Goal: Navigation & Orientation: Find specific page/section

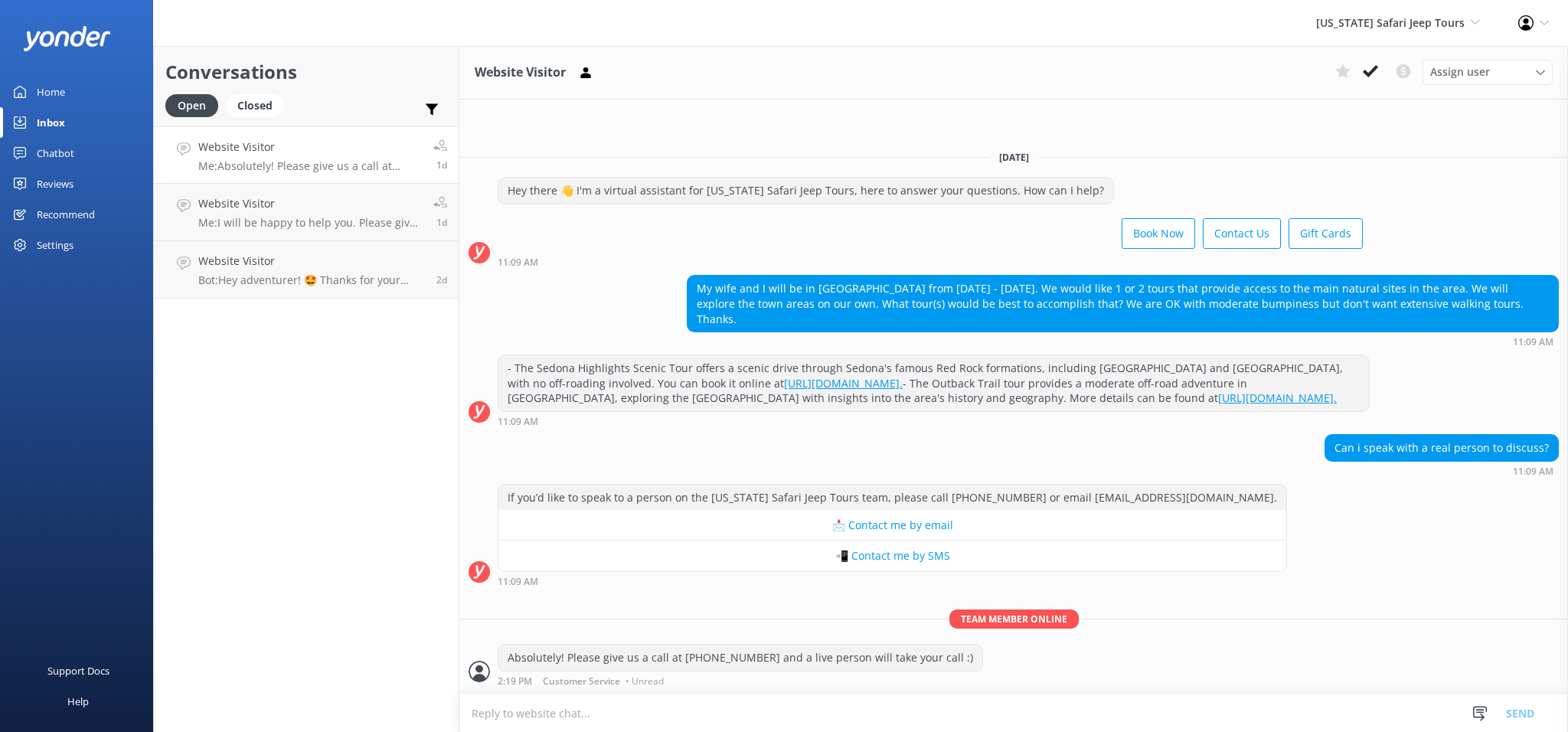
click at [1515, 31] on div "Profile Settings Logout" at bounding box center [1533, 22] width 69 height 45
drag, startPoint x: 1450, startPoint y: 24, endPoint x: 1418, endPoint y: 36, distance: 34.2
click at [1449, 24] on span "[US_STATE] Safari Jeep Tours" at bounding box center [1391, 22] width 149 height 15
click at [1418, 57] on link "[GEOGRAPHIC_DATA]" at bounding box center [1423, 66] width 153 height 37
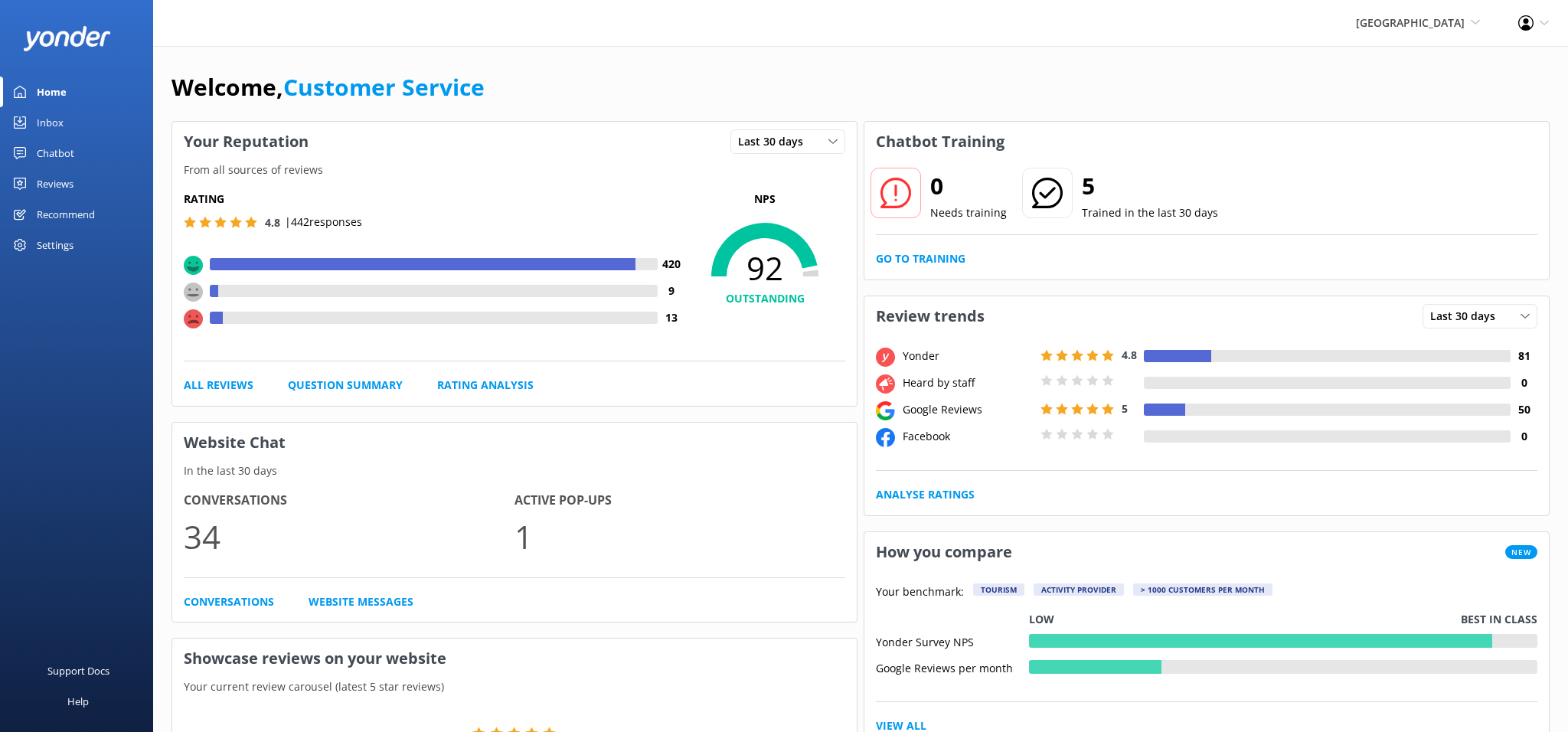
click at [62, 125] on div "Inbox" at bounding box center [50, 123] width 27 height 31
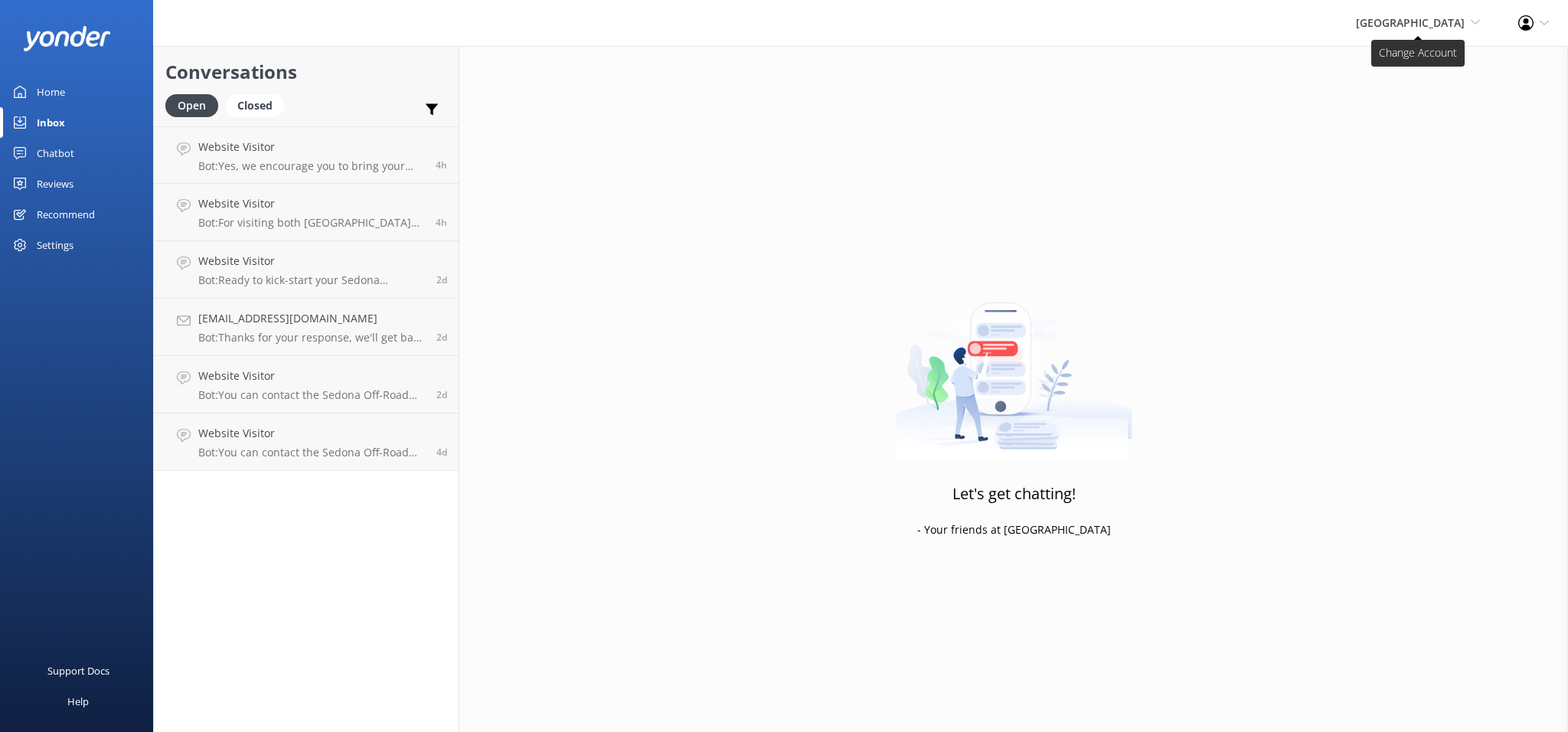
click at [1417, 24] on span "[GEOGRAPHIC_DATA]" at bounding box center [1410, 22] width 108 height 15
click at [1418, 133] on link "[US_STATE] ATV Adventures" at bounding box center [1423, 139] width 153 height 37
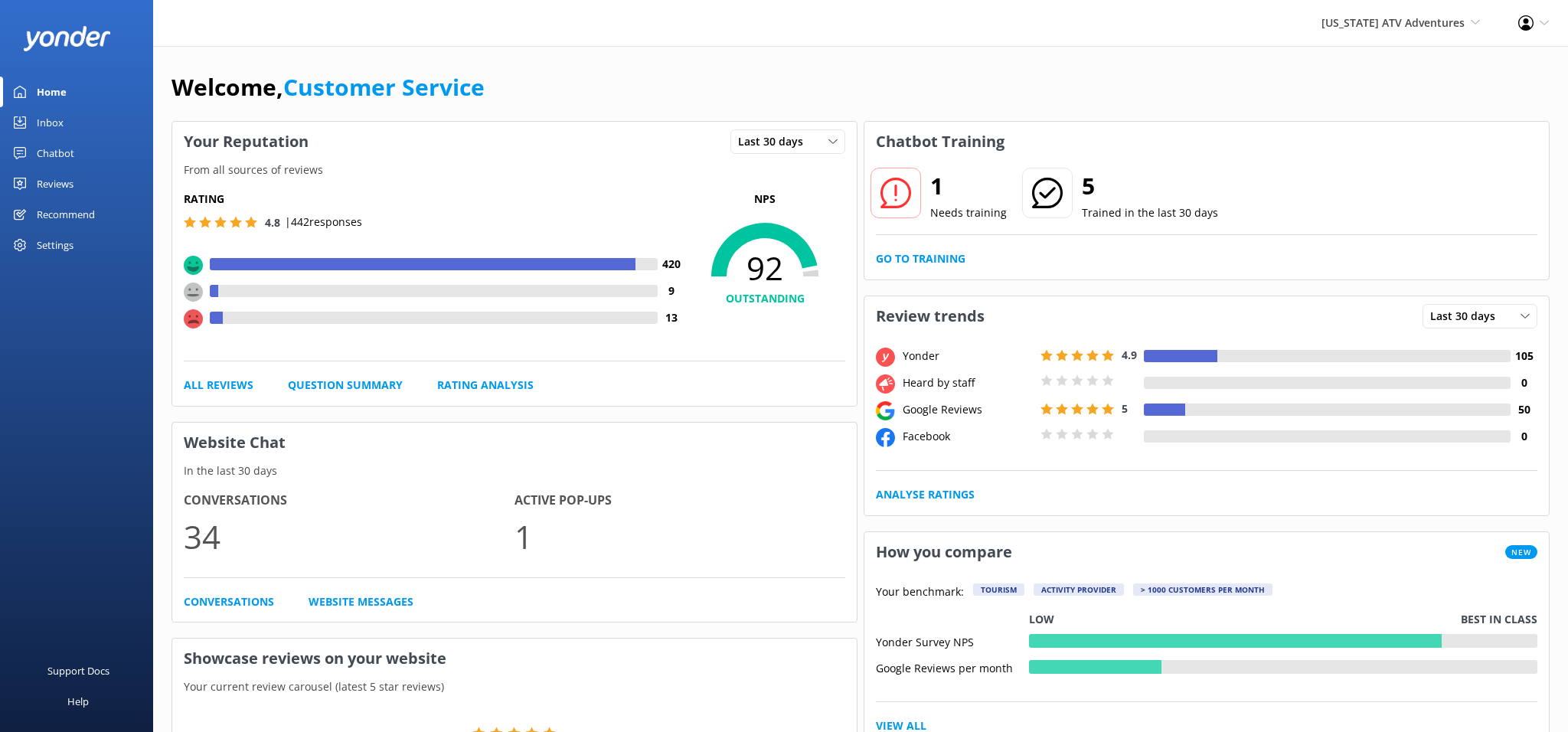
click at [55, 124] on div "Inbox" at bounding box center [50, 123] width 27 height 31
